Goal: Task Accomplishment & Management: Manage account settings

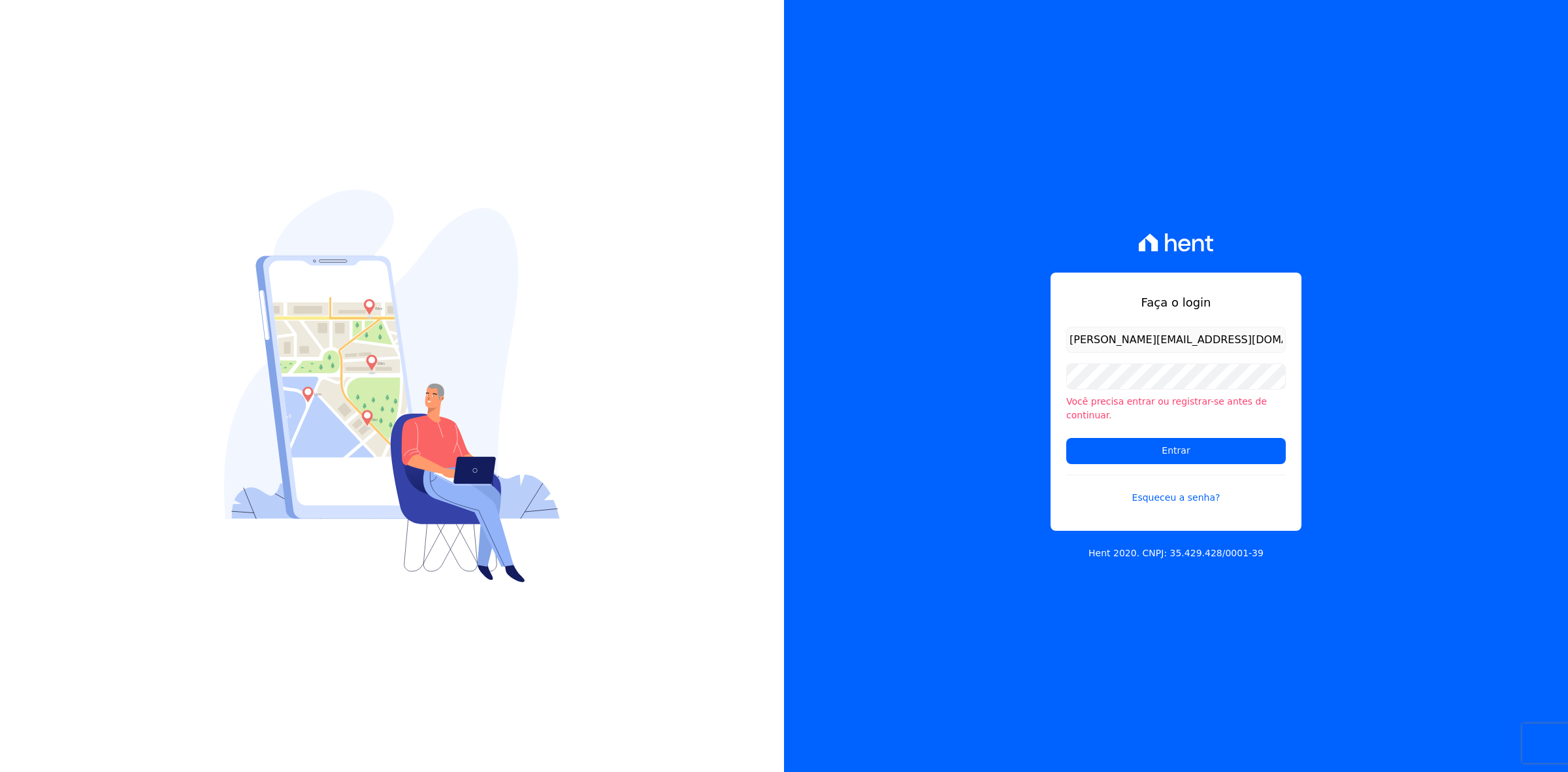
click at [1158, 351] on input "[PERSON_NAME][EMAIL_ADDRESS][DOMAIN_NAME]" at bounding box center [1177, 340] width 220 height 26
drag, startPoint x: 1093, startPoint y: 350, endPoint x: 1020, endPoint y: 342, distance: 73.4
click at [1020, 342] on div "Faça o login [PERSON_NAME][EMAIL_ADDRESS][DOMAIN_NAME] Você precisa entrar ou r…" at bounding box center [1177, 386] width 784 height 772
type input "[PERSON_NAME][EMAIL_ADDRESS][DOMAIN_NAME]"
click at [1067, 438] on input "Entrar" at bounding box center [1177, 451] width 220 height 26
